Goal: Contribute content

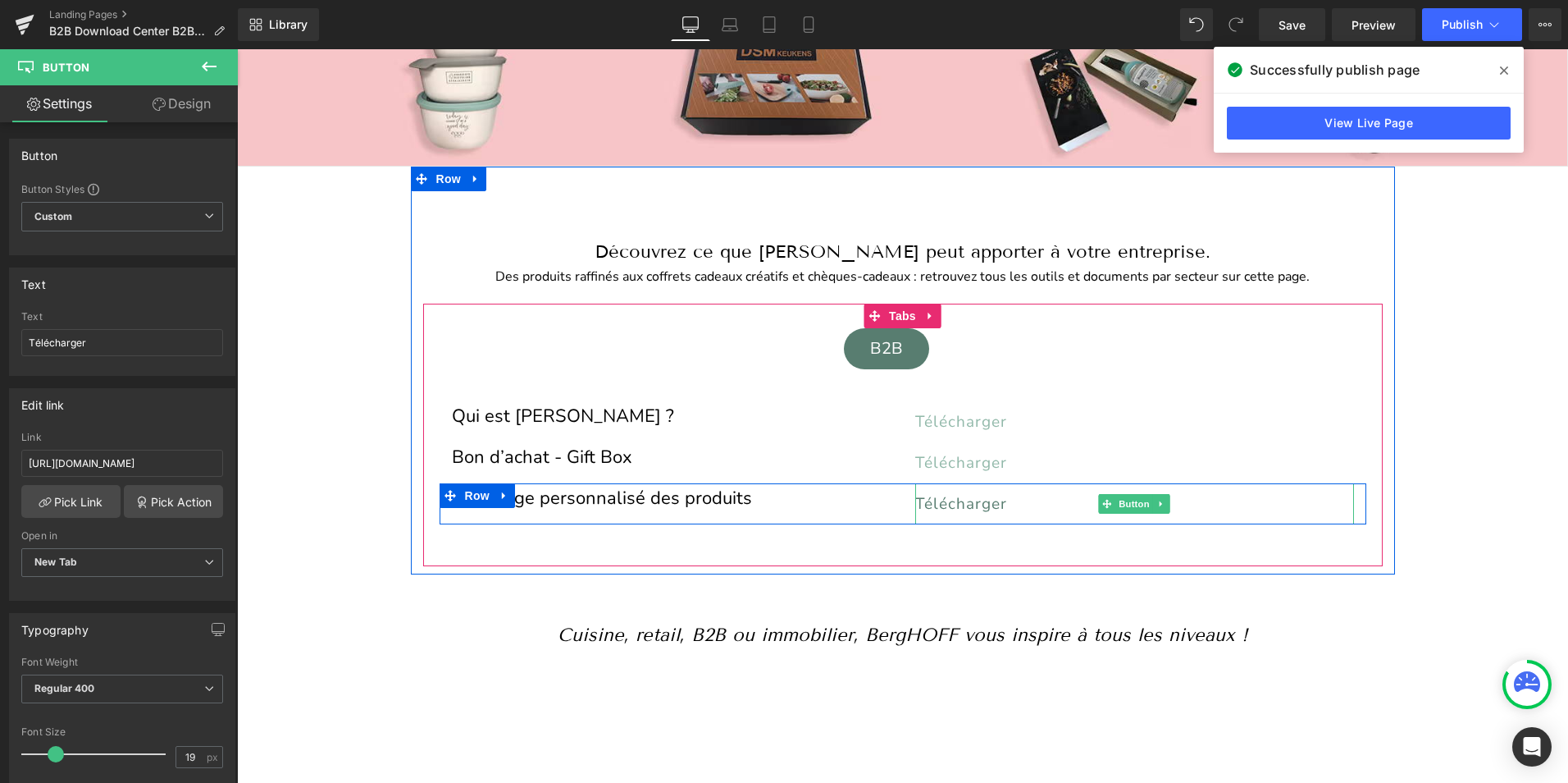
click at [926, 499] on span "Télécharger" at bounding box center [961, 503] width 92 height 21
click at [953, 499] on span "Télécharger" at bounding box center [961, 503] width 92 height 21
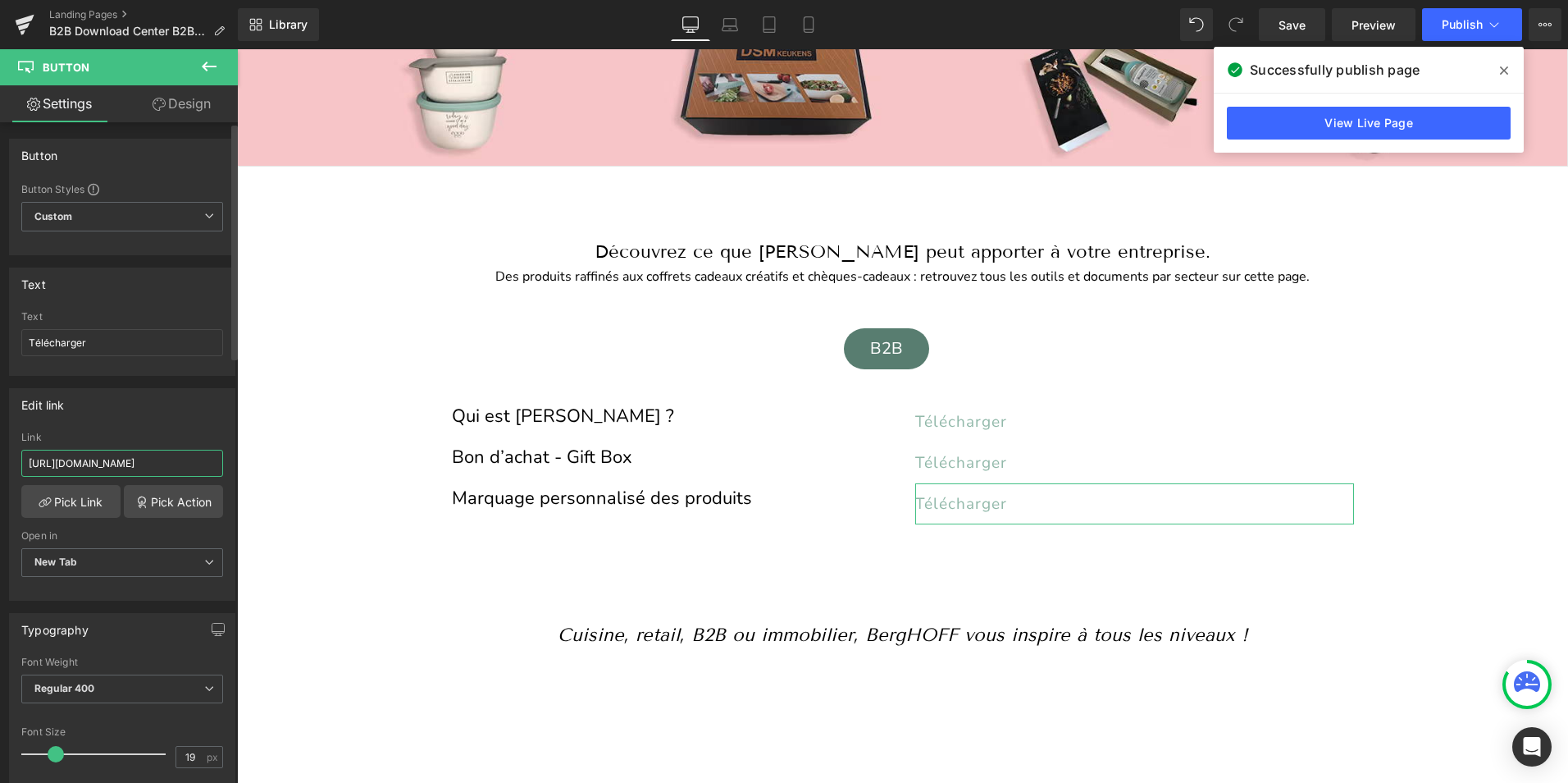
click at [156, 457] on input "[URL][DOMAIN_NAME]" at bounding box center [121, 462] width 201 height 27
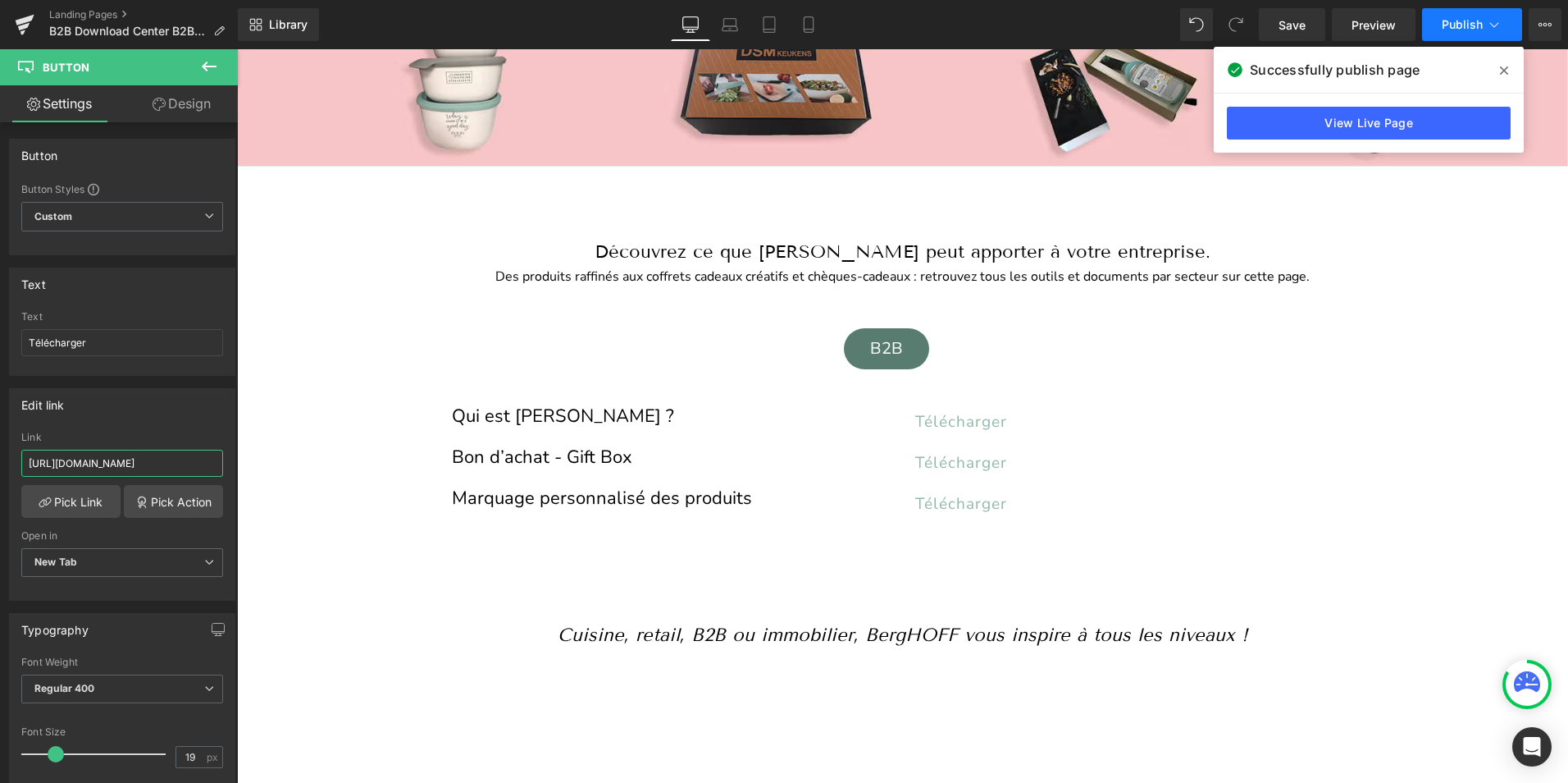
type input "[URL][DOMAIN_NAME]"
click at [1473, 16] on button "Publish" at bounding box center [1471, 24] width 100 height 33
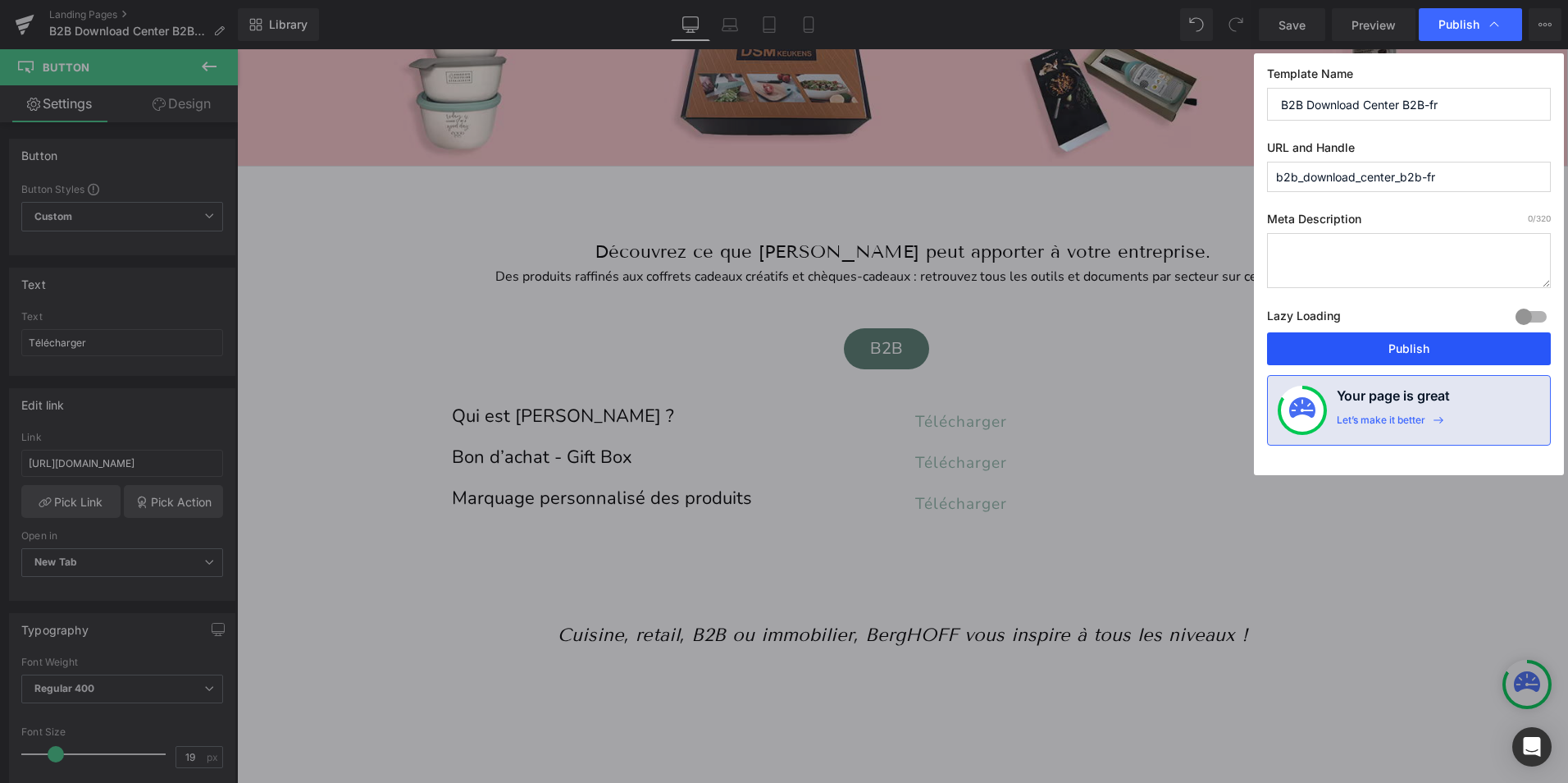
click at [1406, 352] on button "Publish" at bounding box center [1408, 348] width 284 height 33
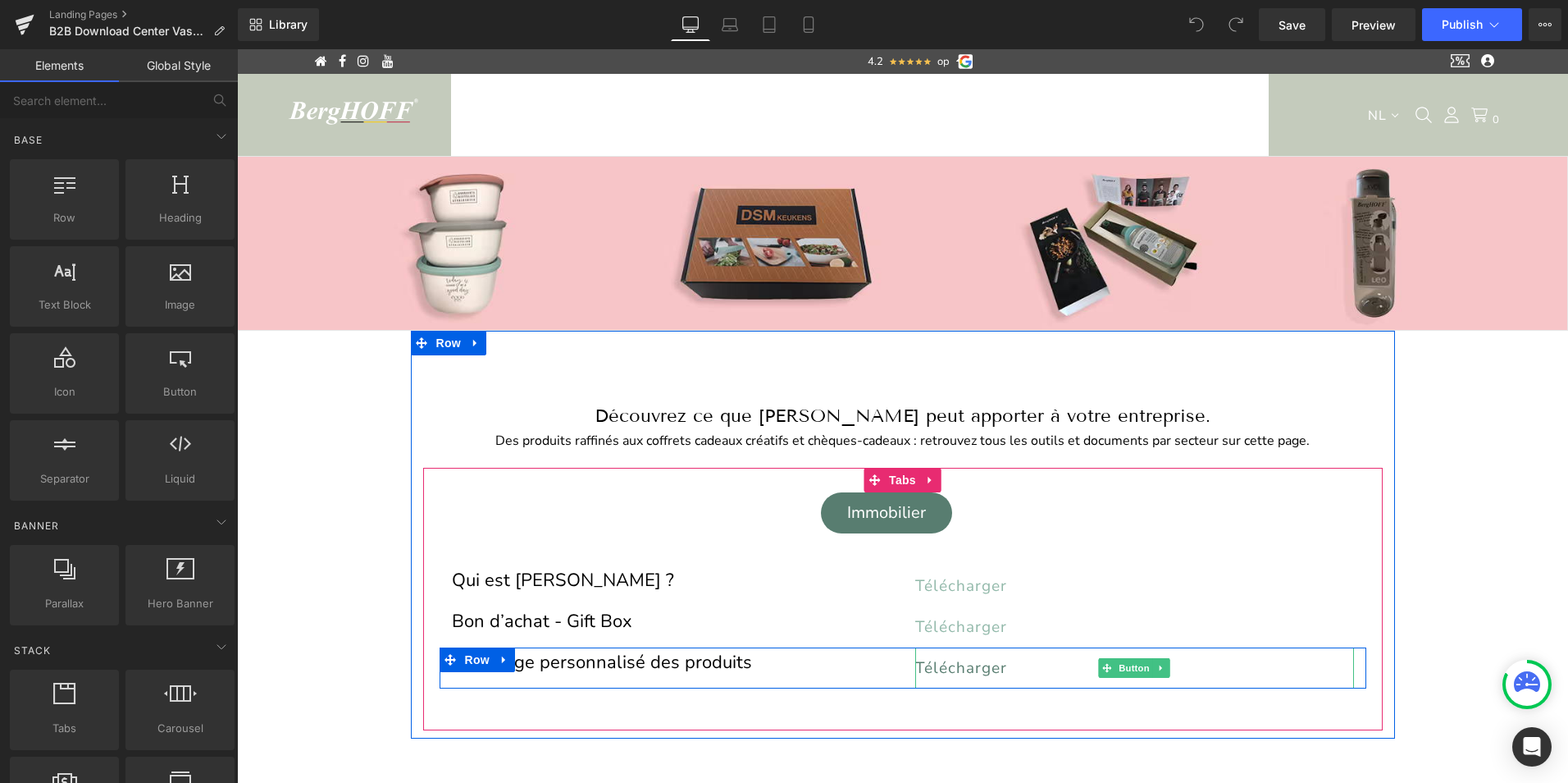
click at [953, 666] on span "Télécharger" at bounding box center [961, 667] width 92 height 21
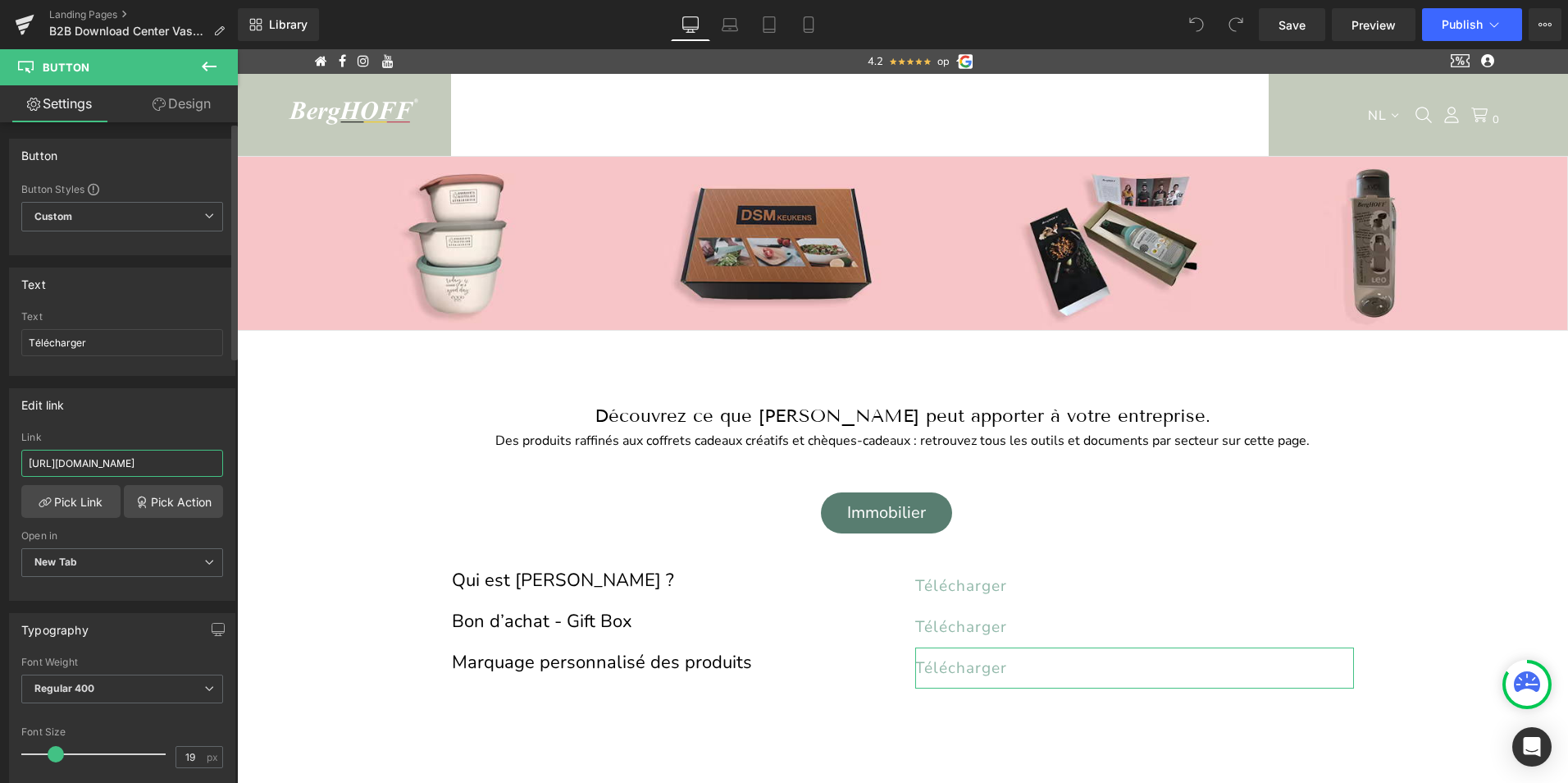
click at [96, 458] on input "[URL][DOMAIN_NAME]" at bounding box center [121, 462] width 201 height 27
type input "[URL][DOMAIN_NAME]"
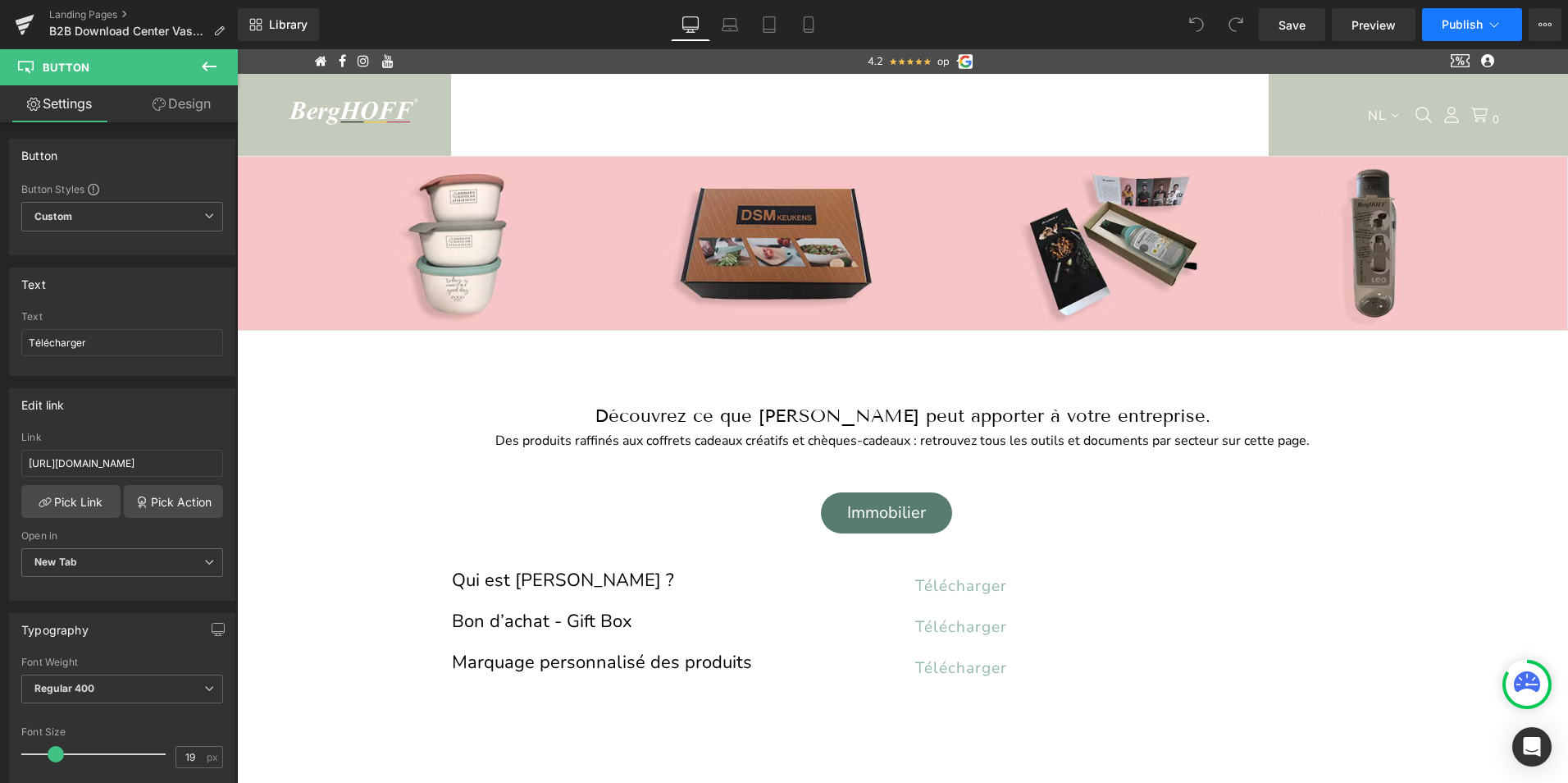
scroll to position [0, 0]
click at [1462, 24] on span "Publish" at bounding box center [1461, 24] width 41 height 13
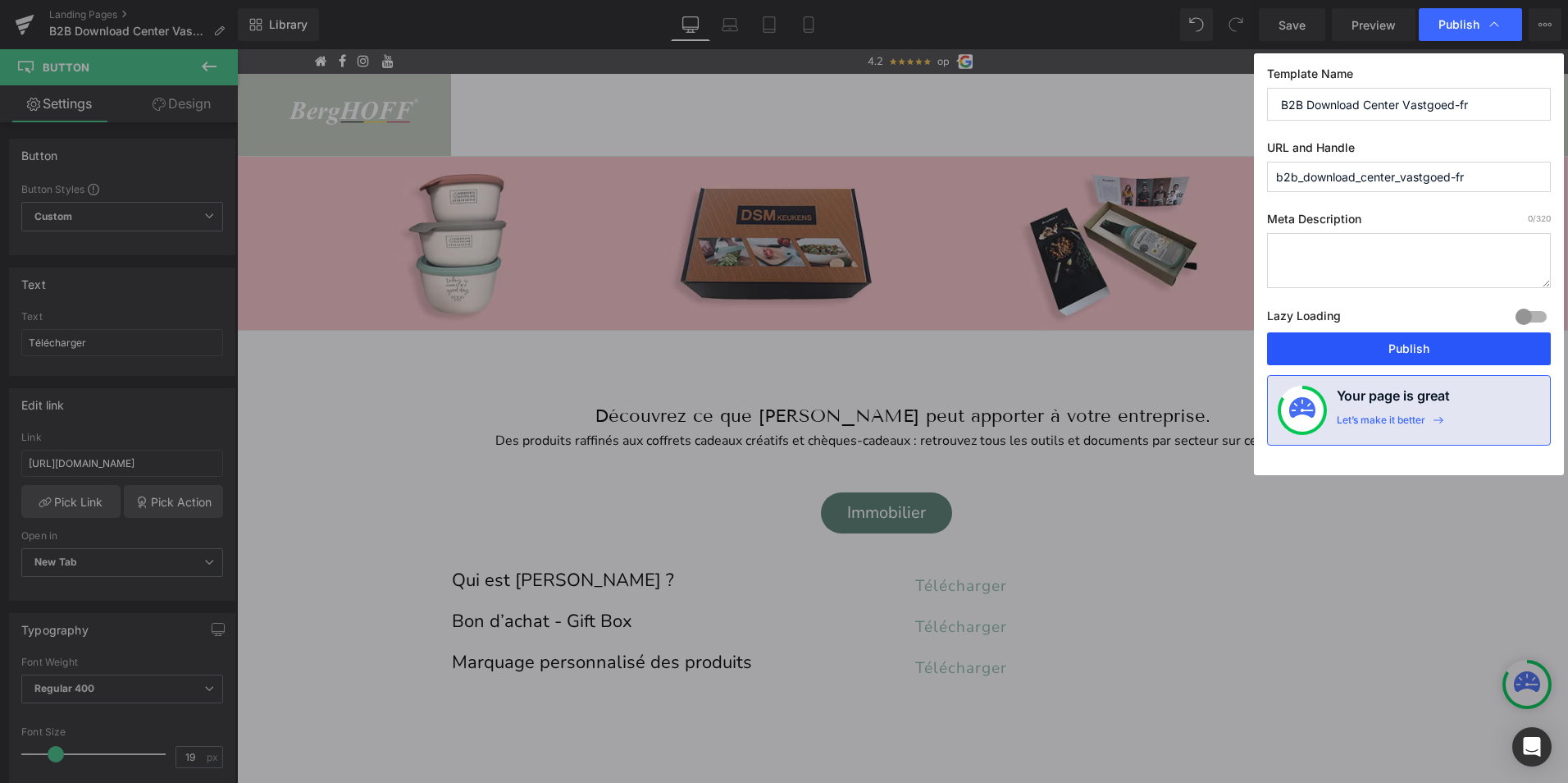
click at [1426, 348] on button "Publish" at bounding box center [1408, 348] width 284 height 33
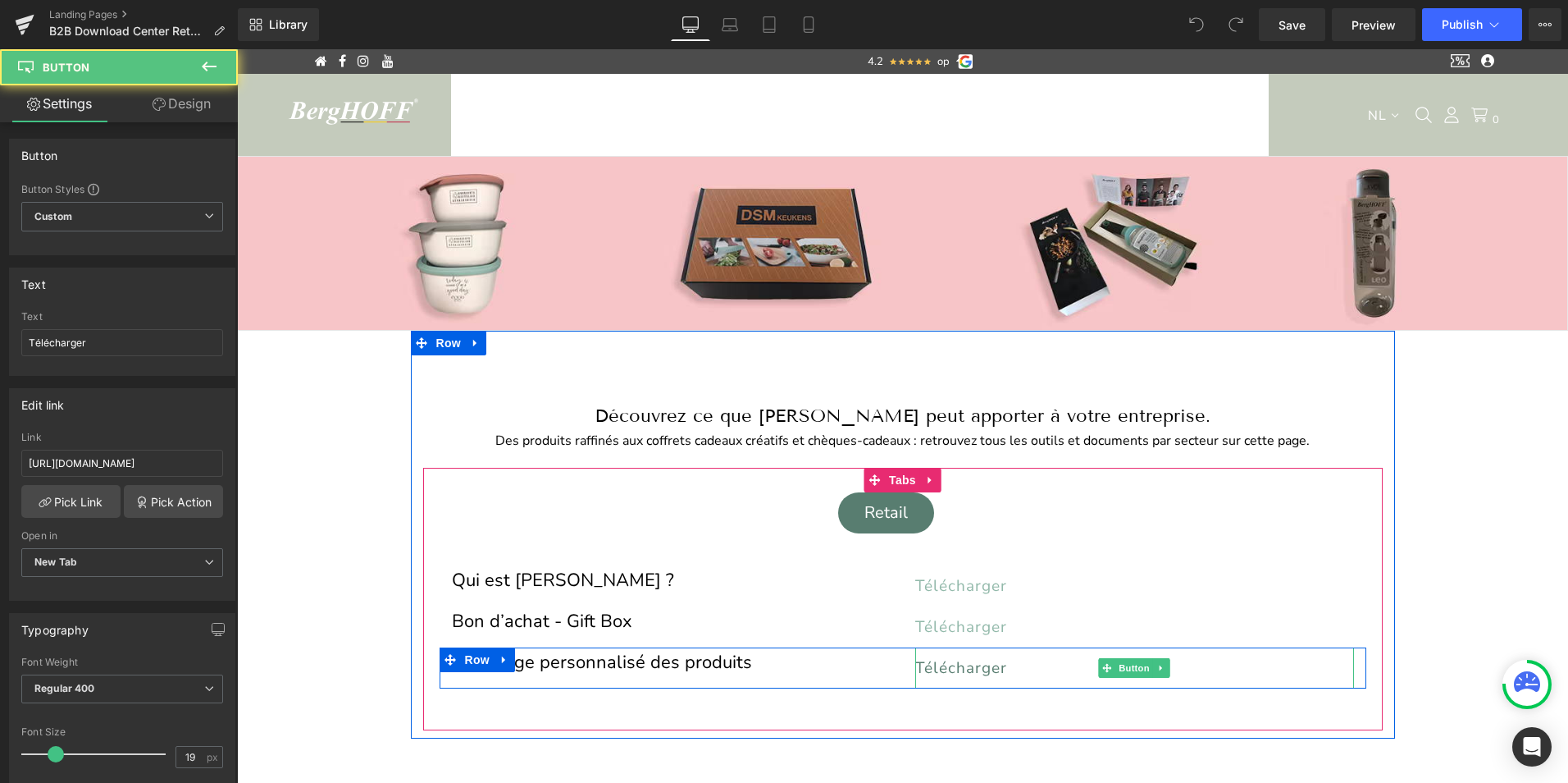
click at [942, 665] on span "Télécharger" at bounding box center [961, 667] width 92 height 21
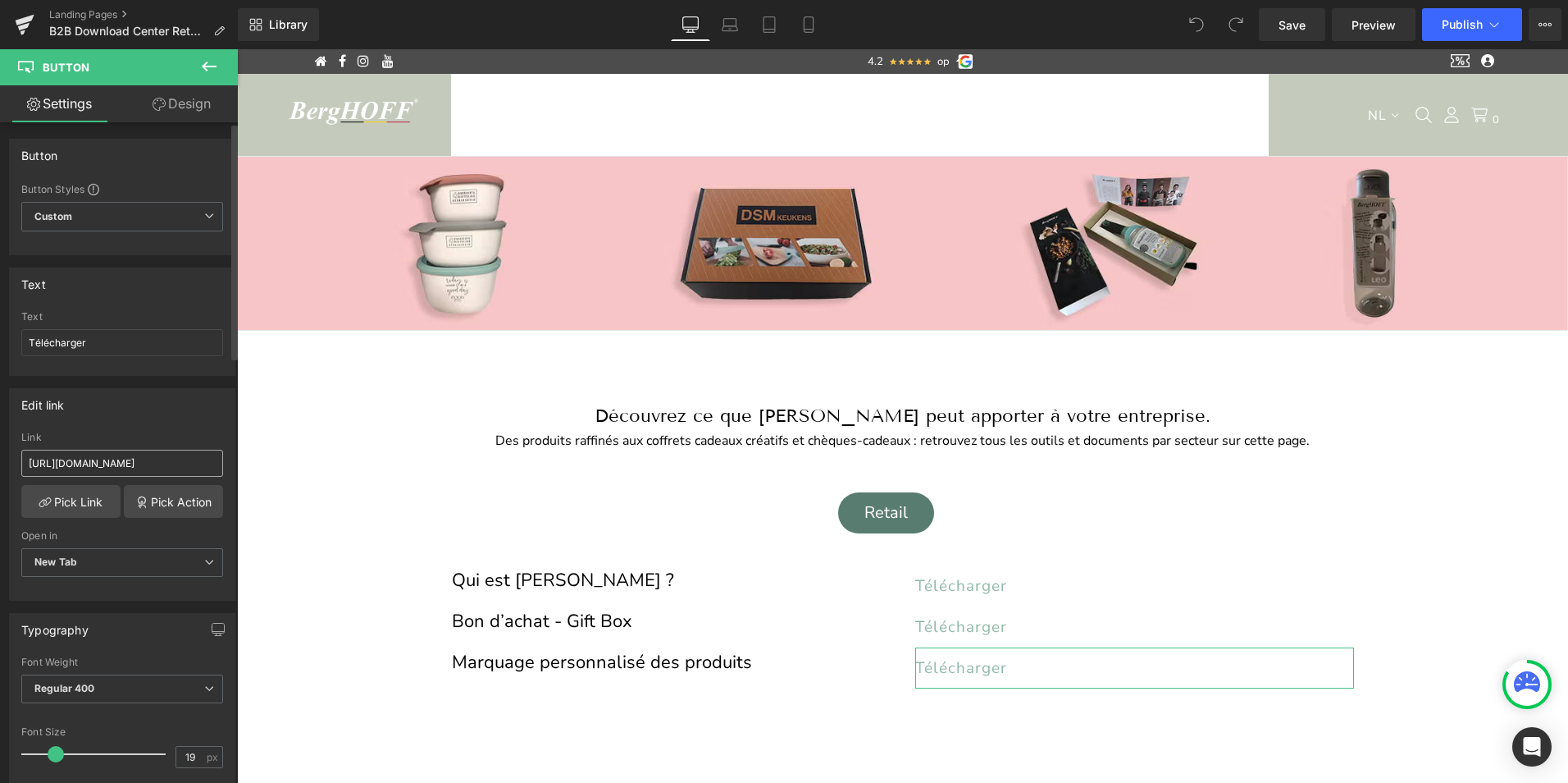
click at [96, 466] on input "[URL][DOMAIN_NAME]" at bounding box center [121, 462] width 201 height 27
type input "[URL][DOMAIN_NAME]"
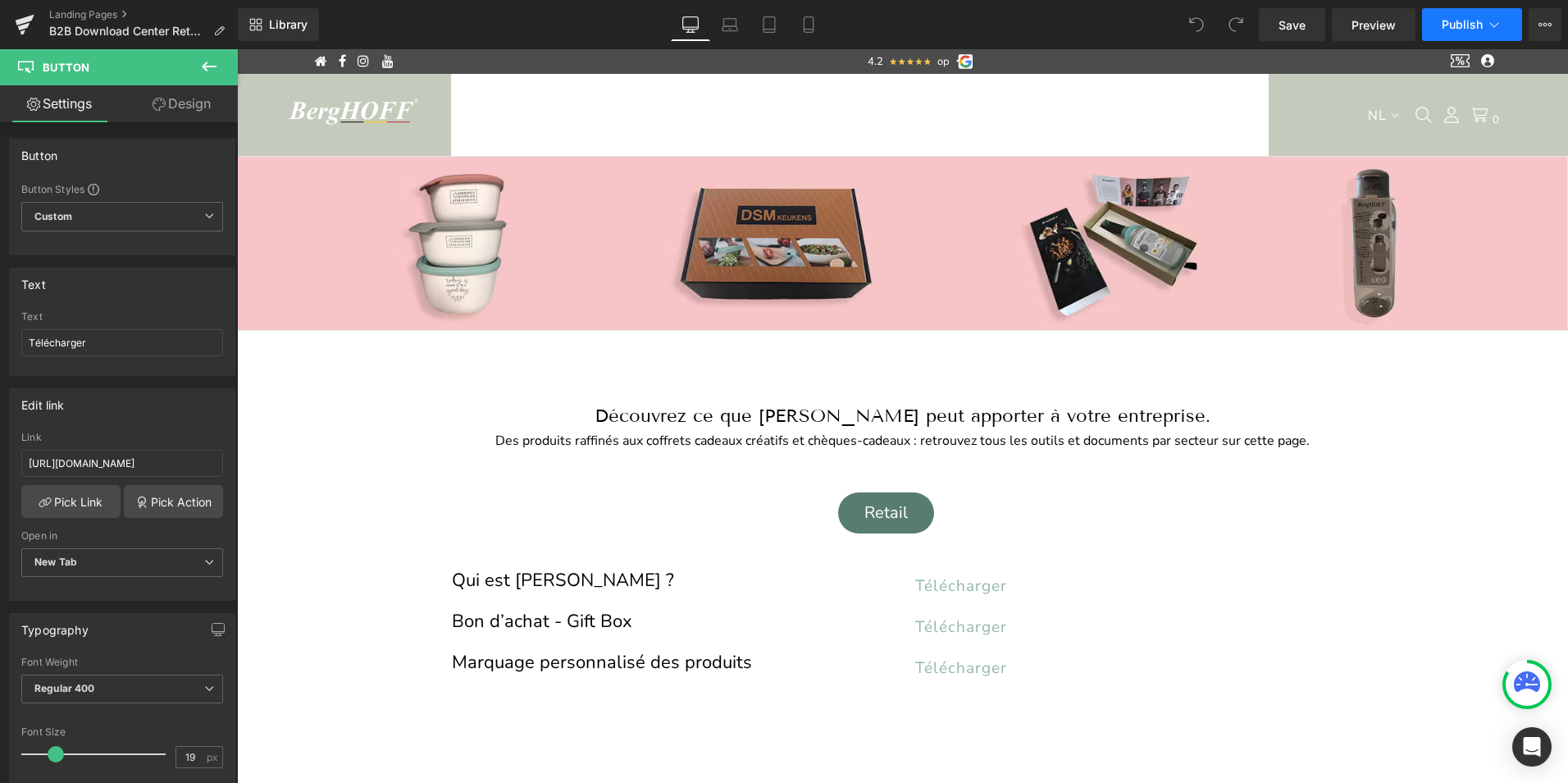
scroll to position [0, 0]
click at [1452, 21] on span "Publish" at bounding box center [1461, 24] width 41 height 13
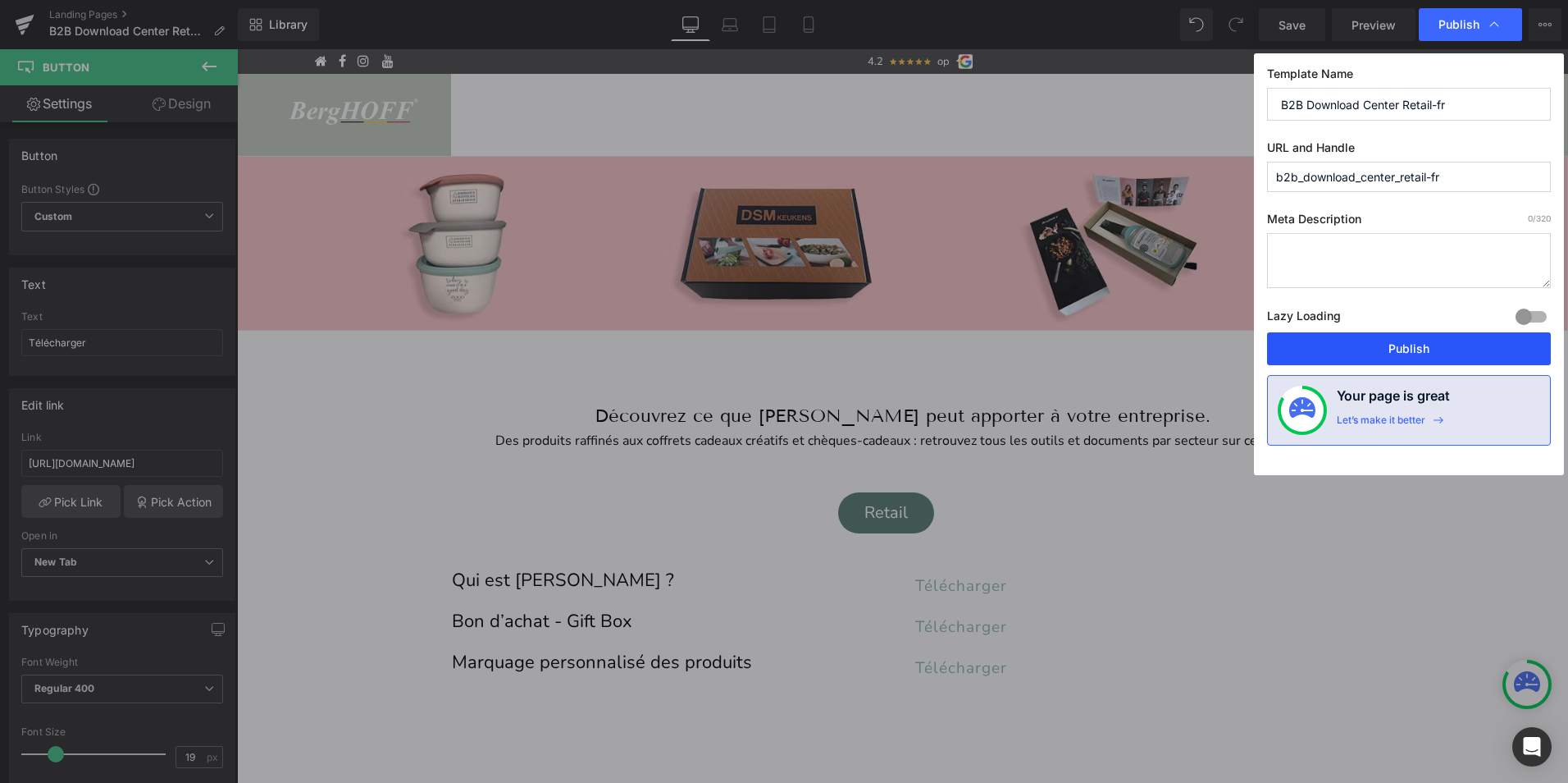
click at [1416, 344] on button "Publish" at bounding box center [1408, 348] width 284 height 33
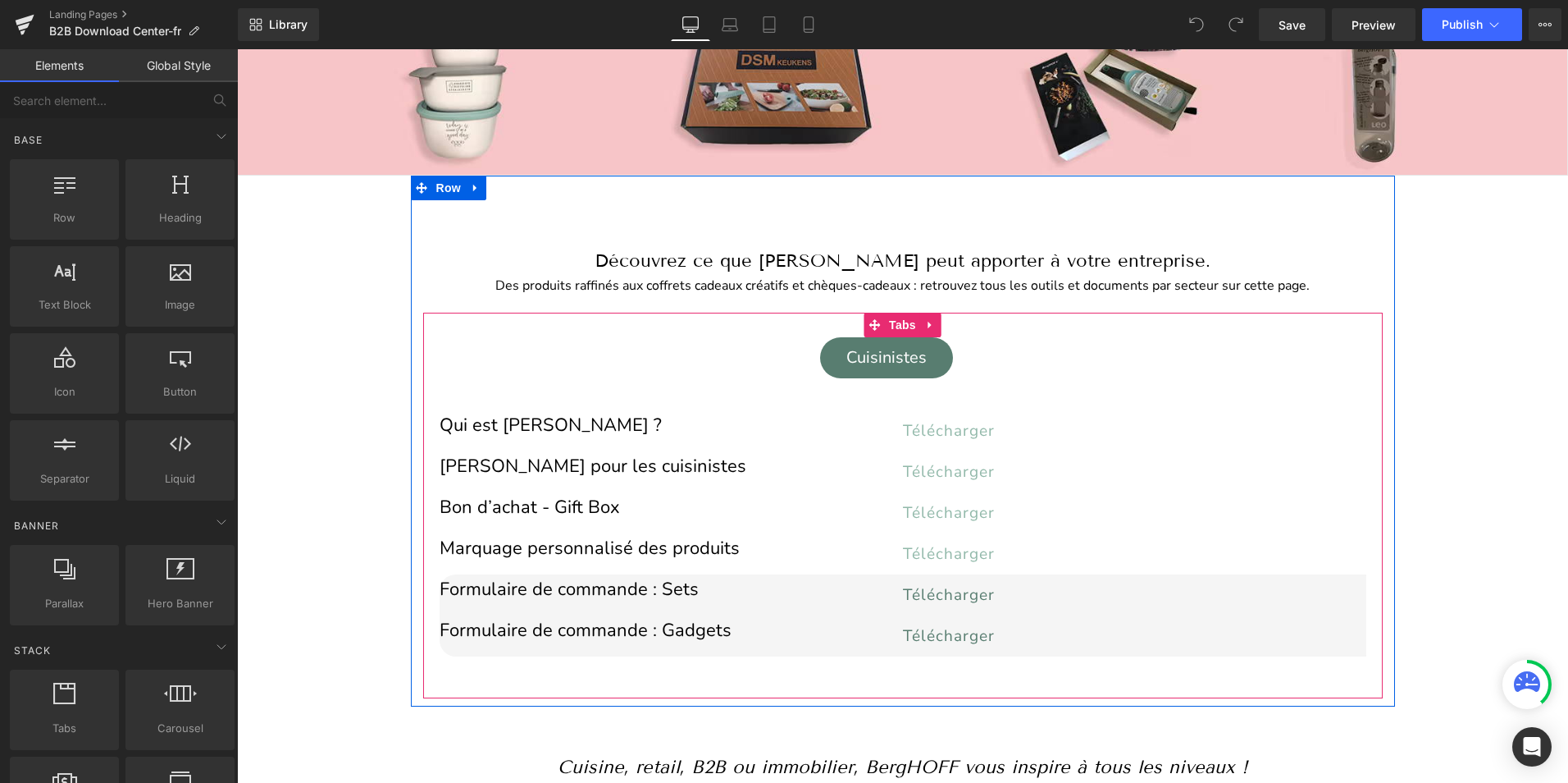
scroll to position [164, 0]
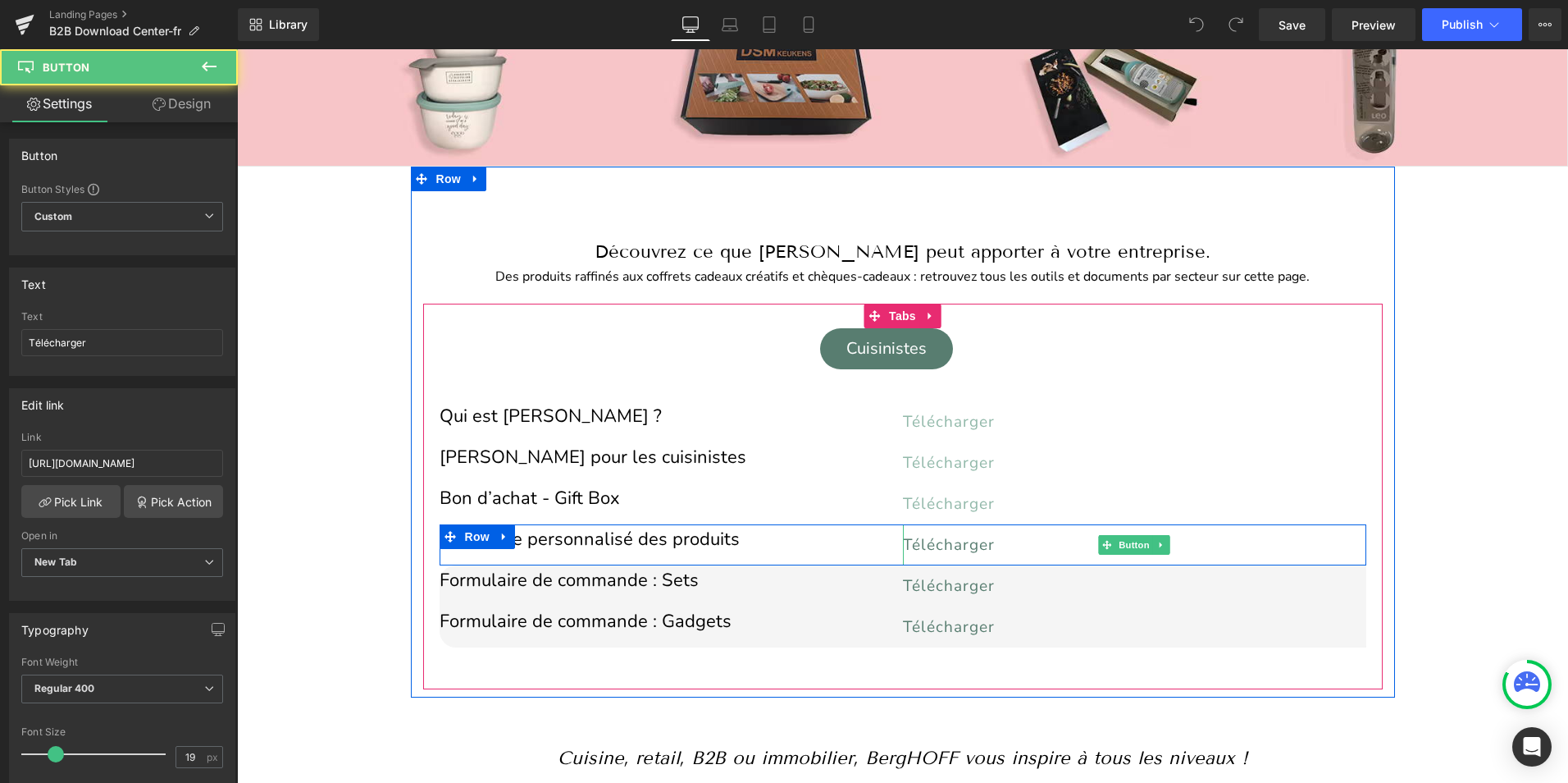
click at [946, 542] on span "Télécharger" at bounding box center [948, 544] width 92 height 21
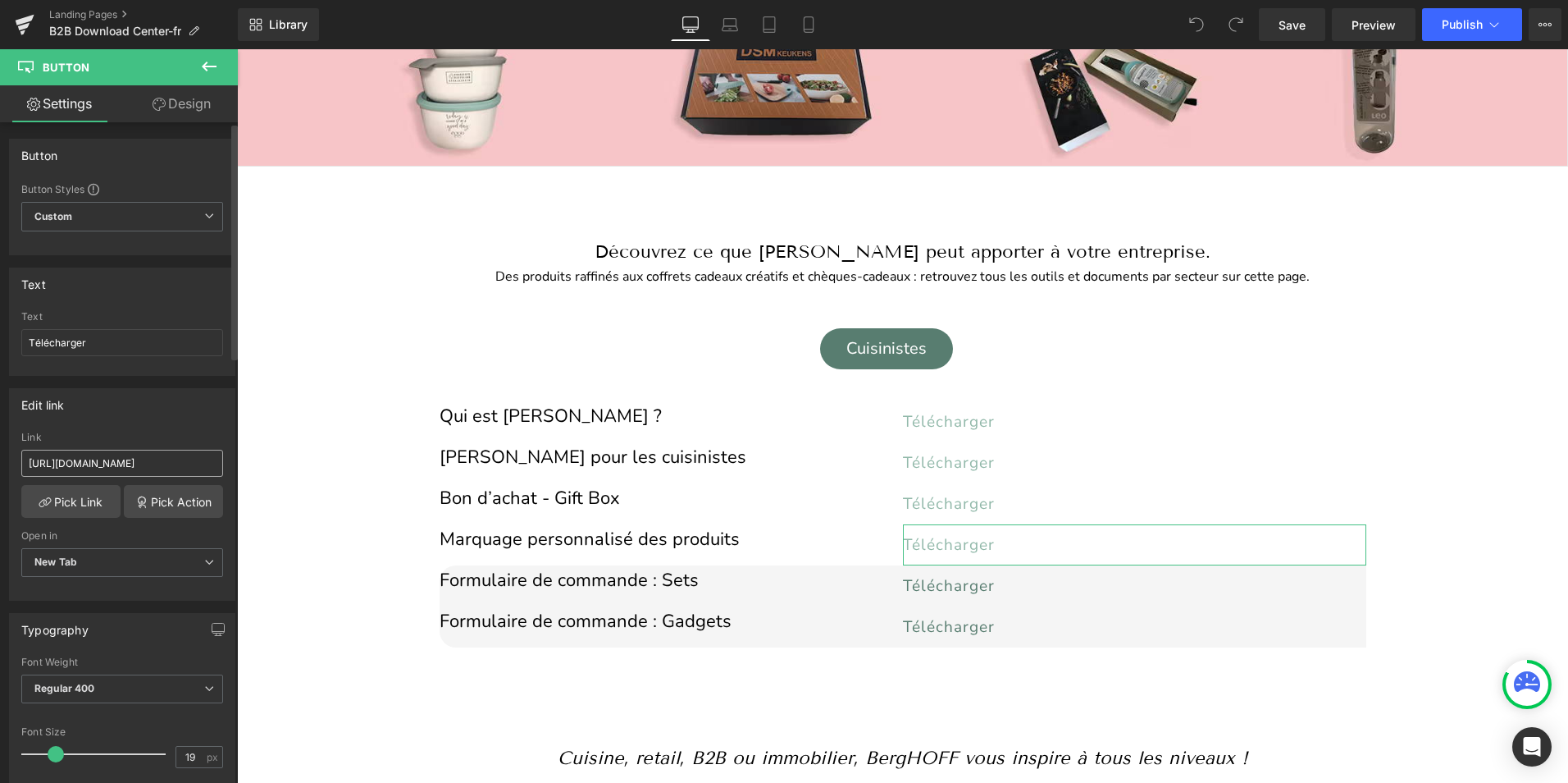
click at [93, 466] on input "[URL][DOMAIN_NAME]" at bounding box center [121, 462] width 201 height 27
type input "[URL][DOMAIN_NAME]"
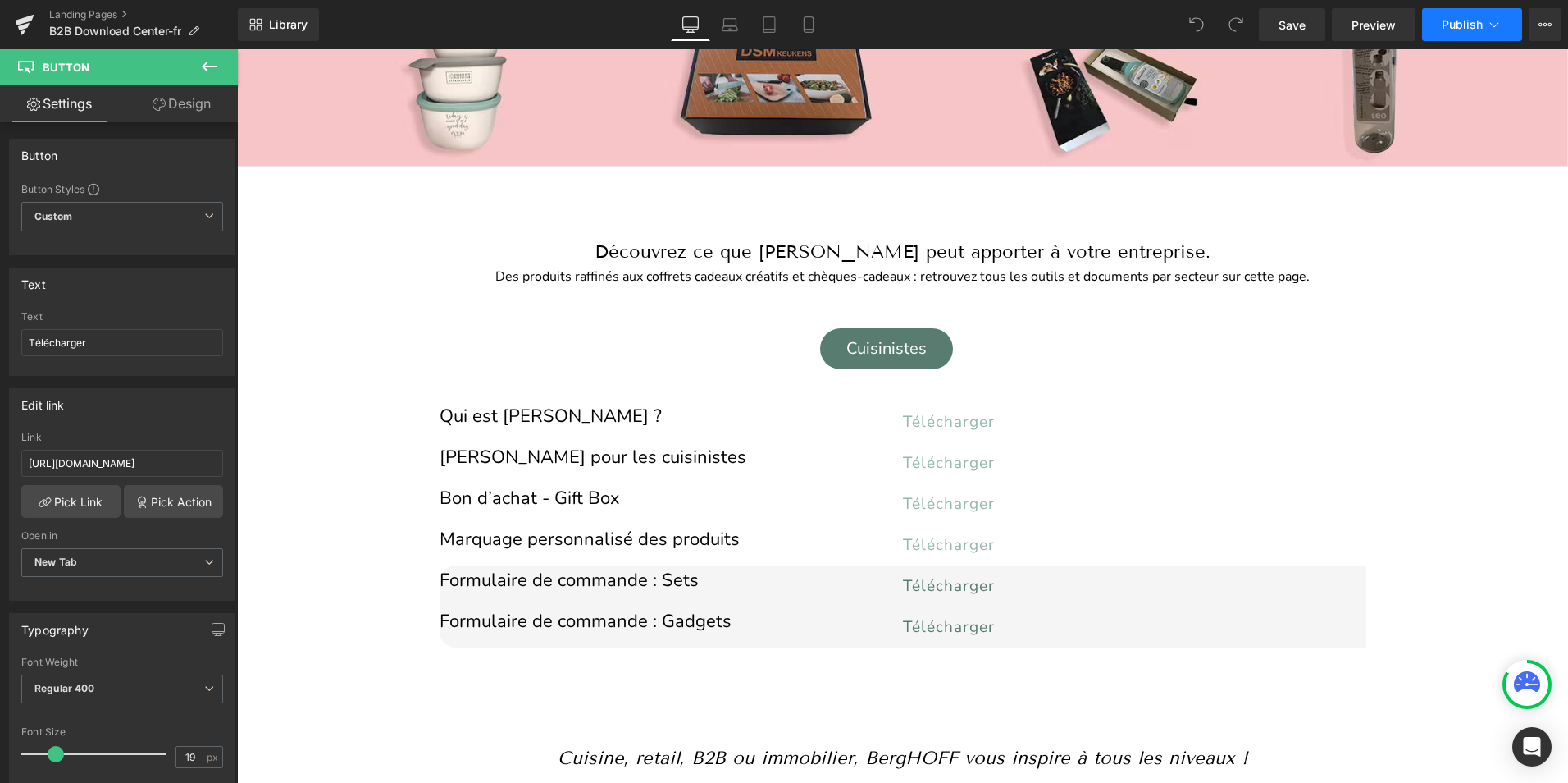
click at [1469, 26] on span "Publish" at bounding box center [1461, 24] width 41 height 13
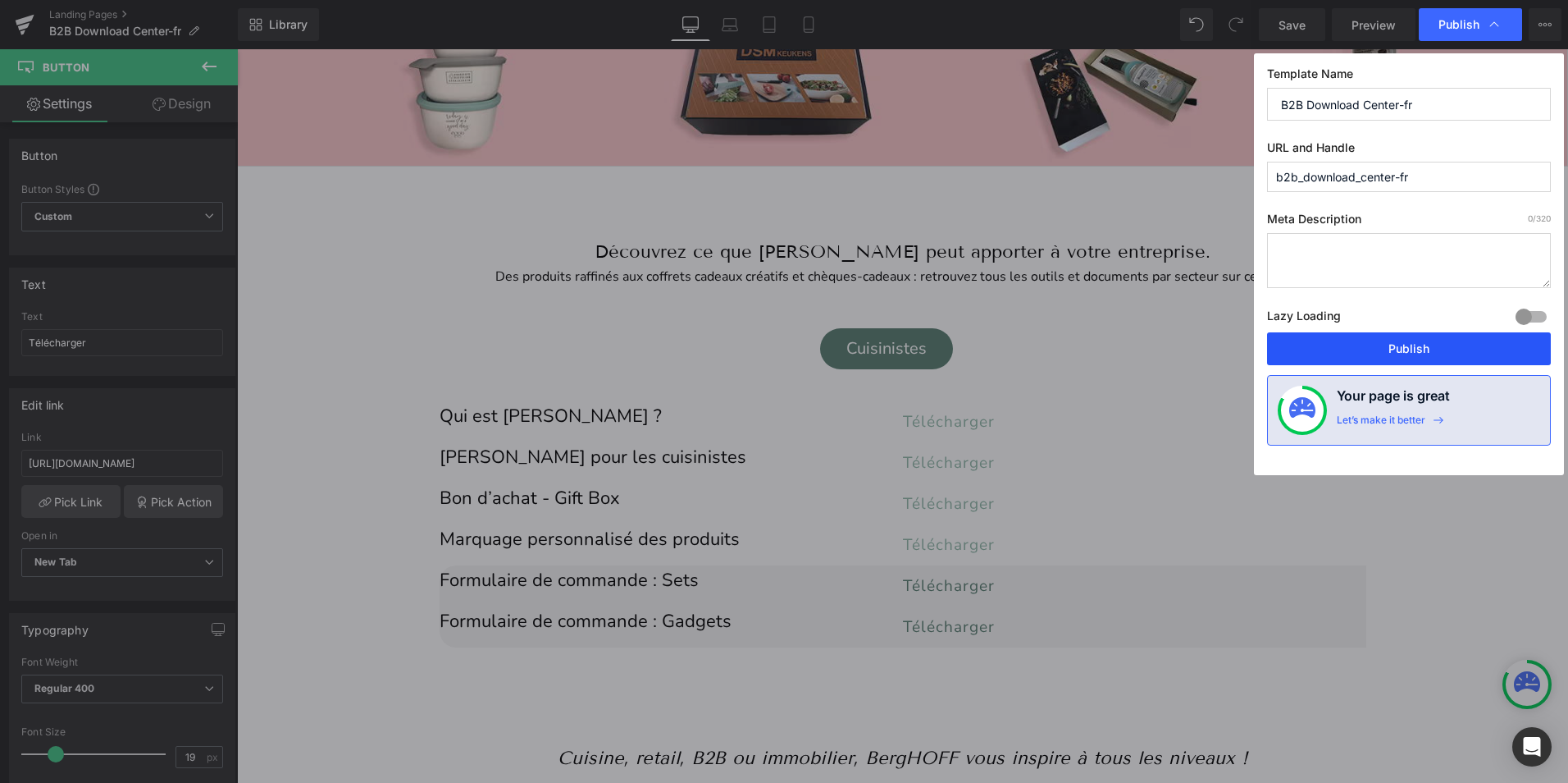
click at [1405, 355] on button "Publish" at bounding box center [1408, 348] width 284 height 33
